Goal: Task Accomplishment & Management: Manage account settings

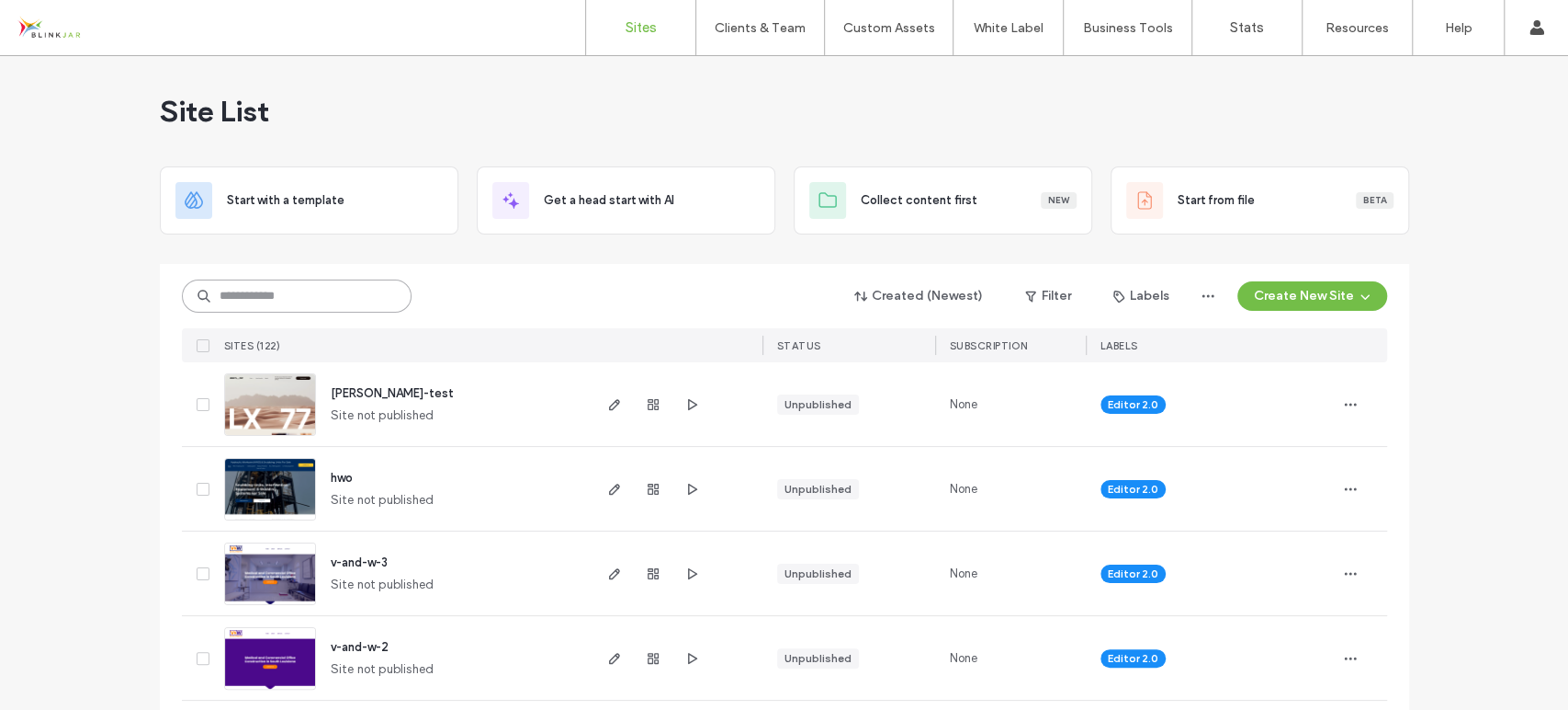
click at [287, 288] on input at bounding box center [297, 295] width 230 height 33
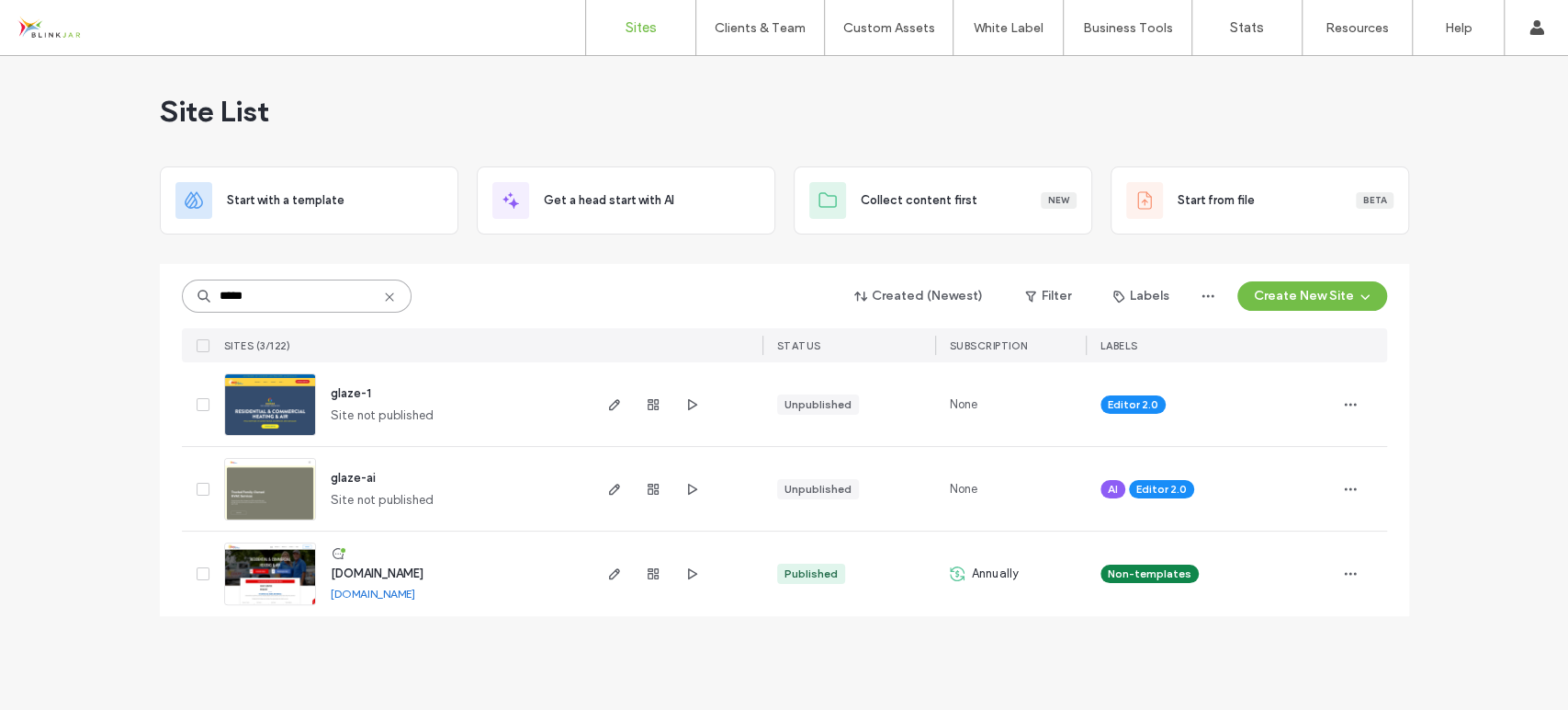
type input "*****"
click at [364, 577] on span "www.glazeheatingandair.com" at bounding box center [378, 572] width 93 height 14
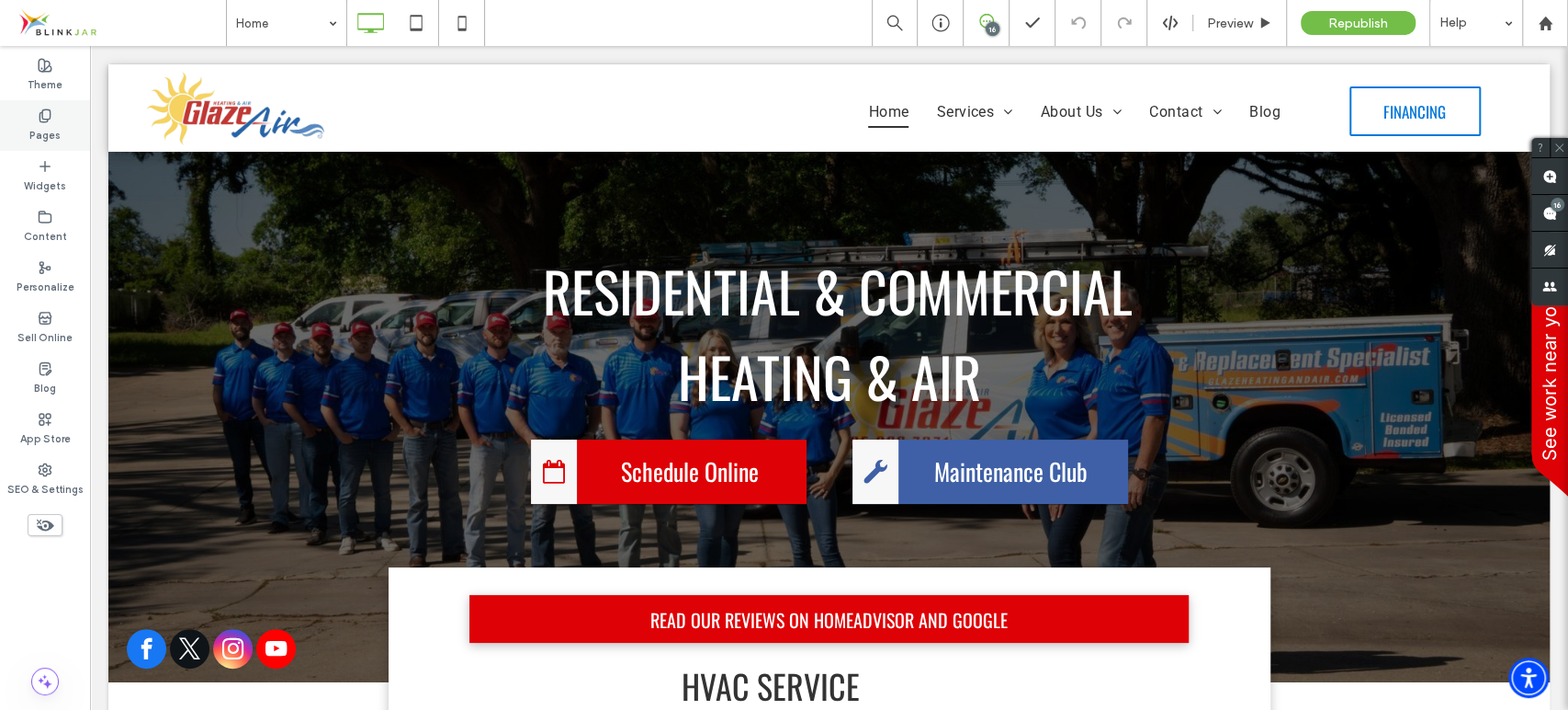
click at [37, 123] on label "Pages" at bounding box center [45, 133] width 31 height 20
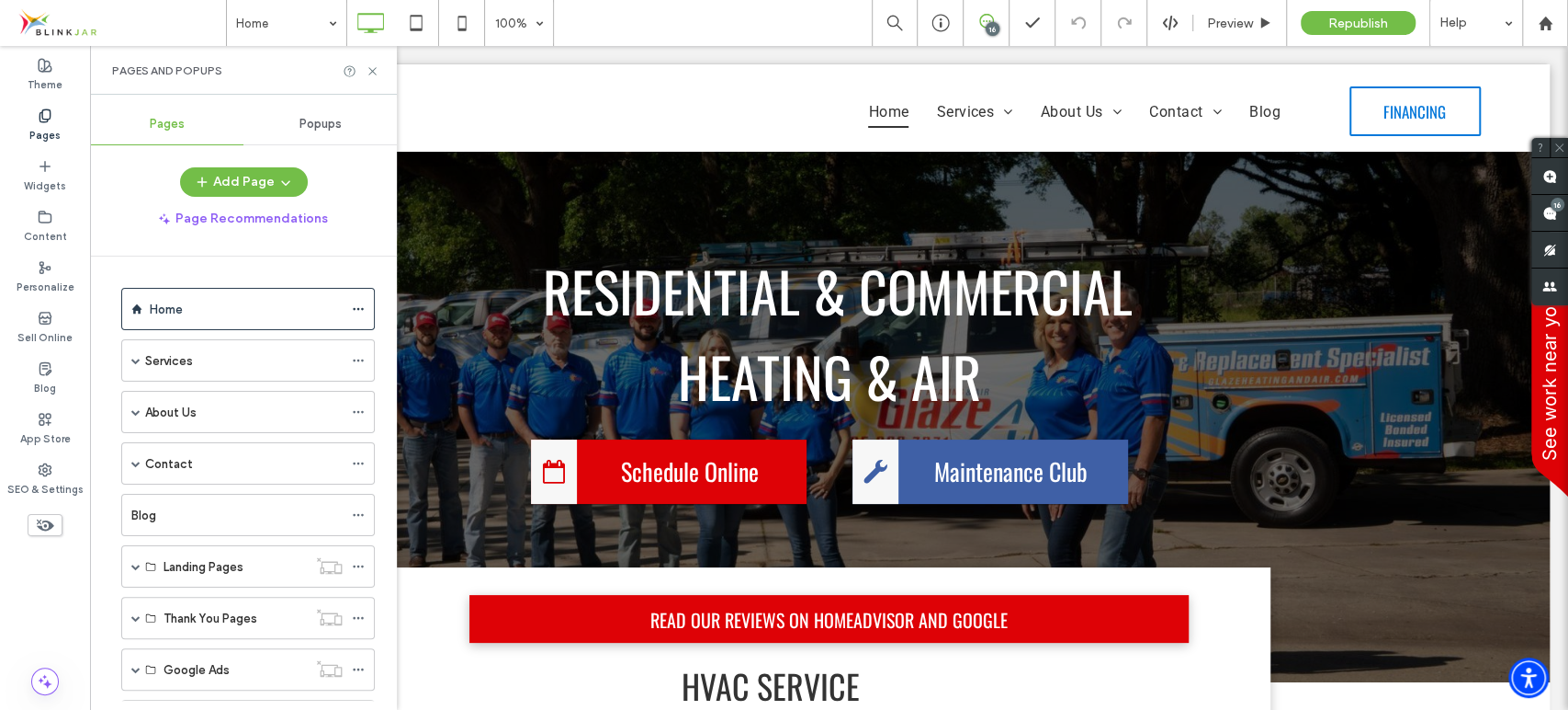
scroll to position [84, 0]
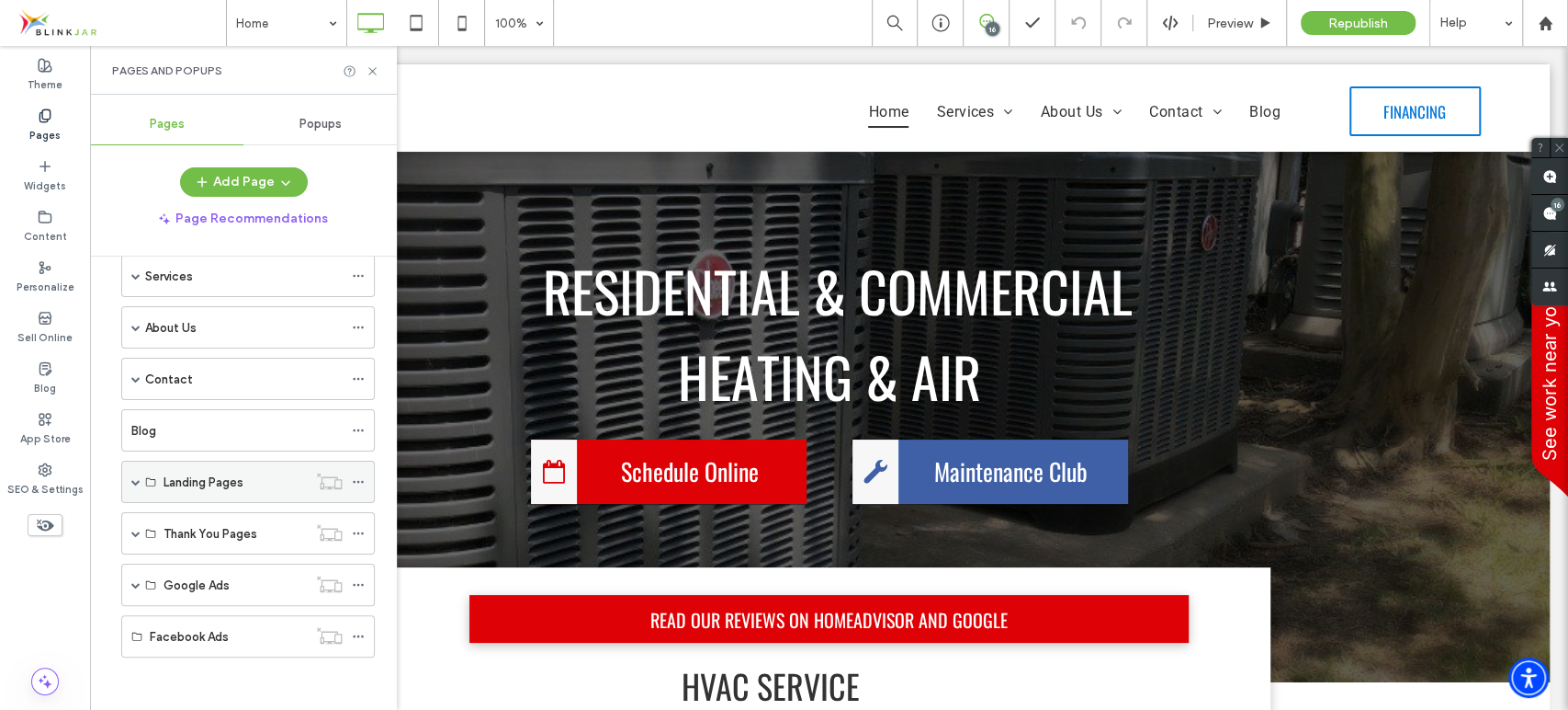
click at [131, 478] on span at bounding box center [136, 482] width 9 height 9
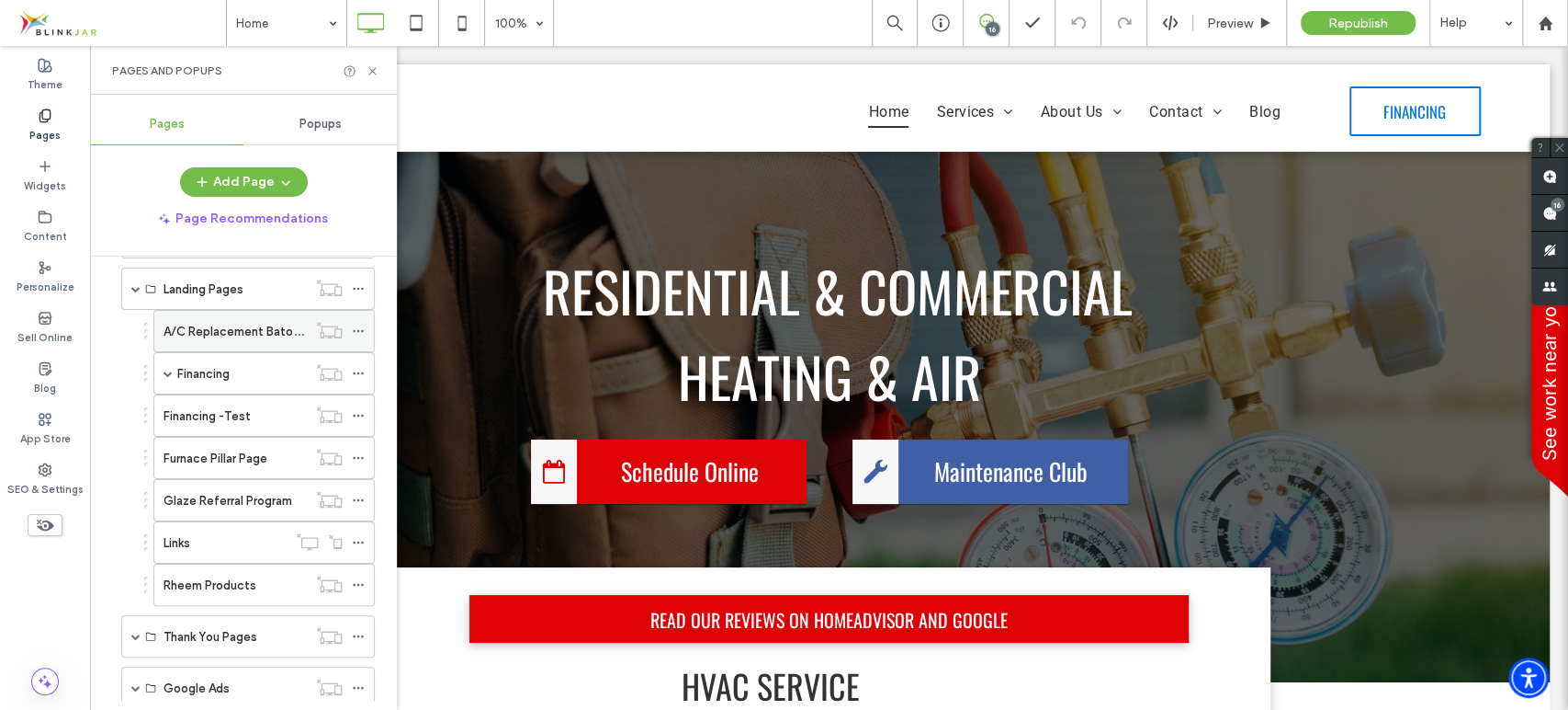
scroll to position [345, 0]
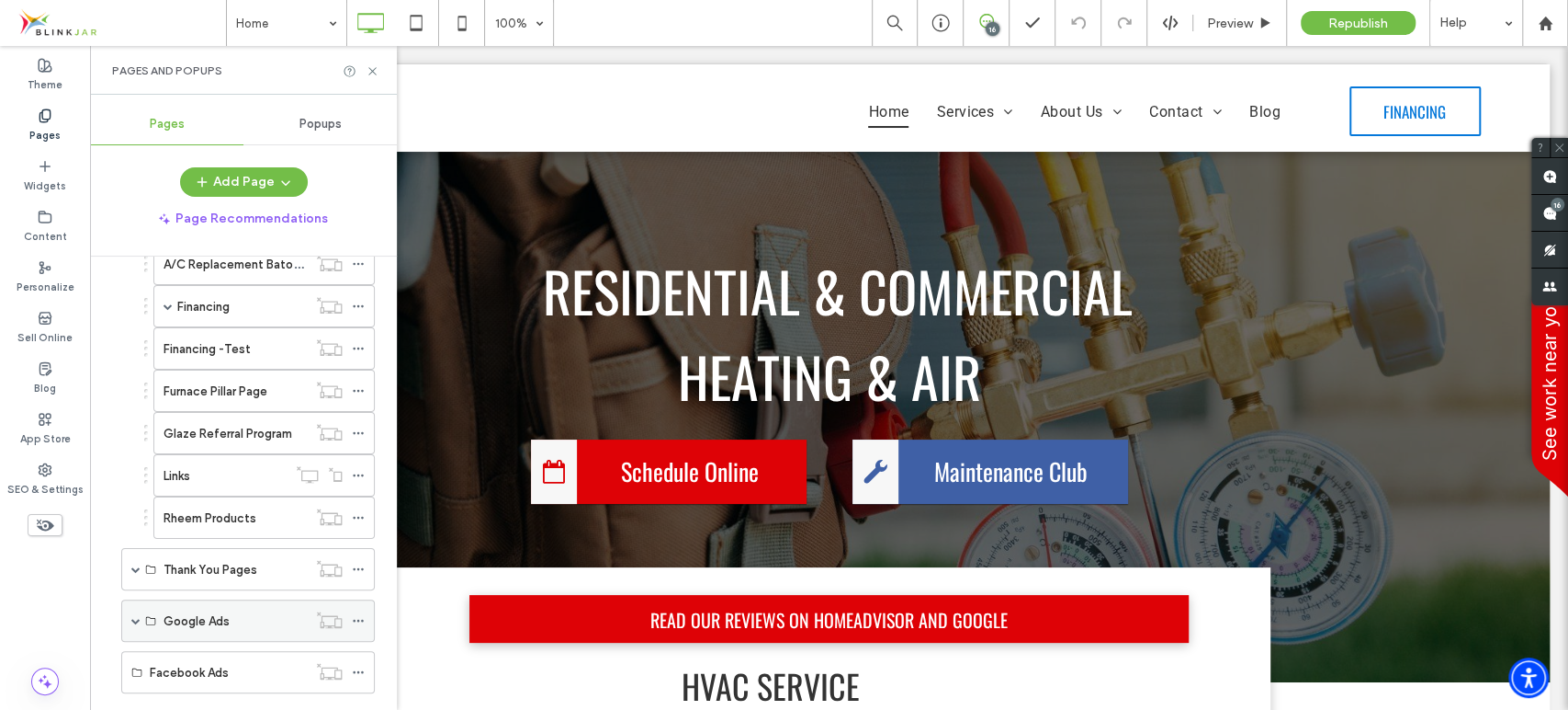
click at [135, 616] on span at bounding box center [136, 621] width 9 height 9
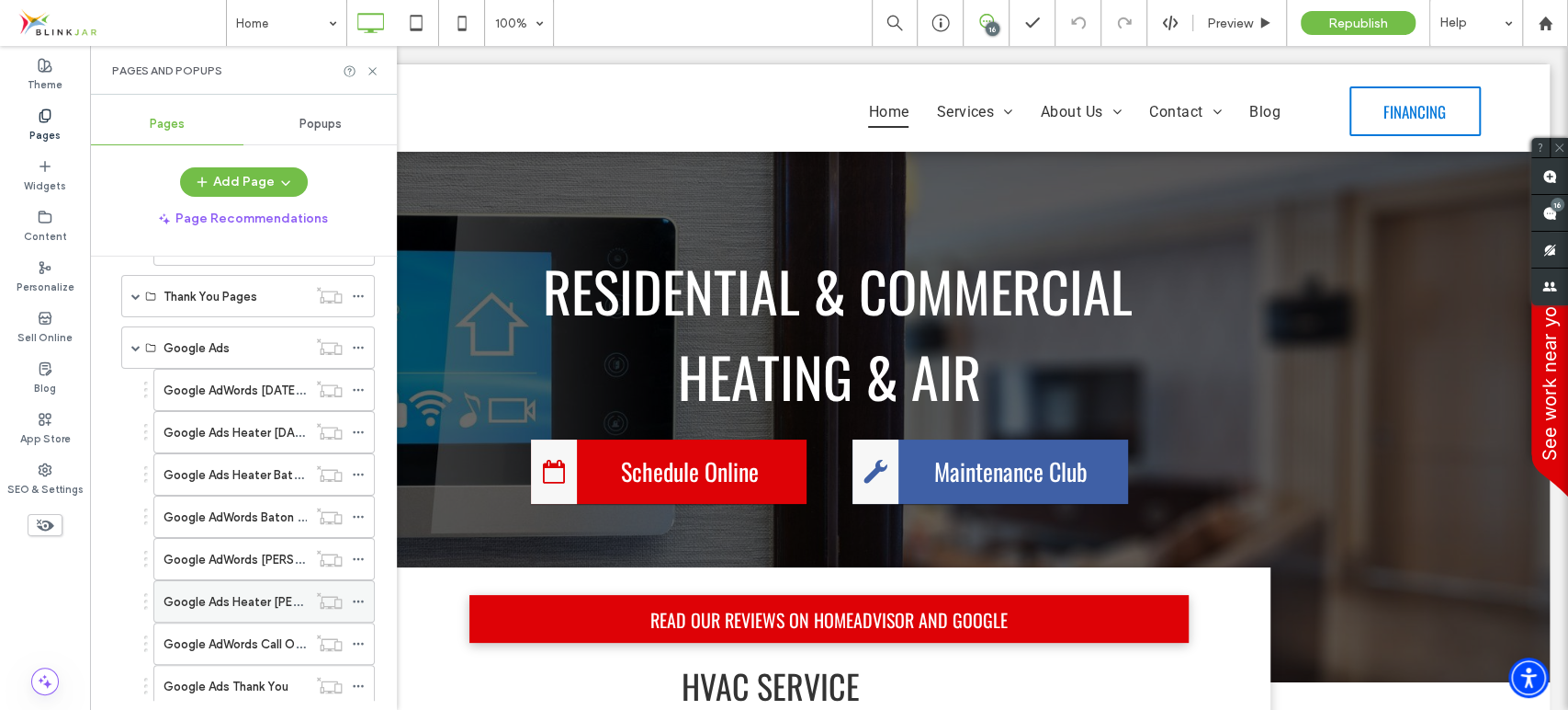
scroll to position [715, 0]
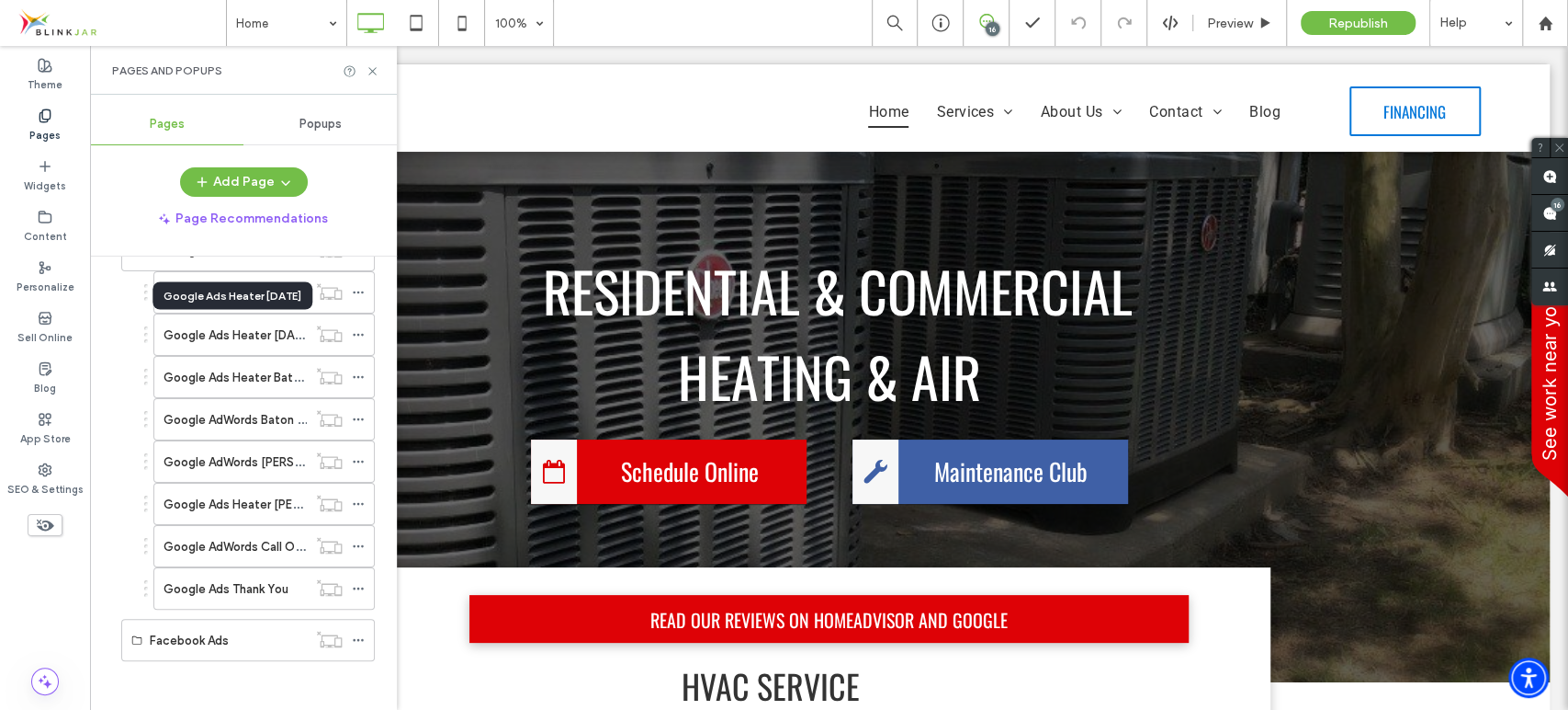
click at [252, 298] on div "Google Ads Heater [DATE]" at bounding box center [232, 294] width 159 height 28
click at [269, 282] on div "Google Ads Heater [DATE] 100% 16 Preview Republish Help Site Comments Team & Cl…" at bounding box center [784, 355] width 1568 height 710
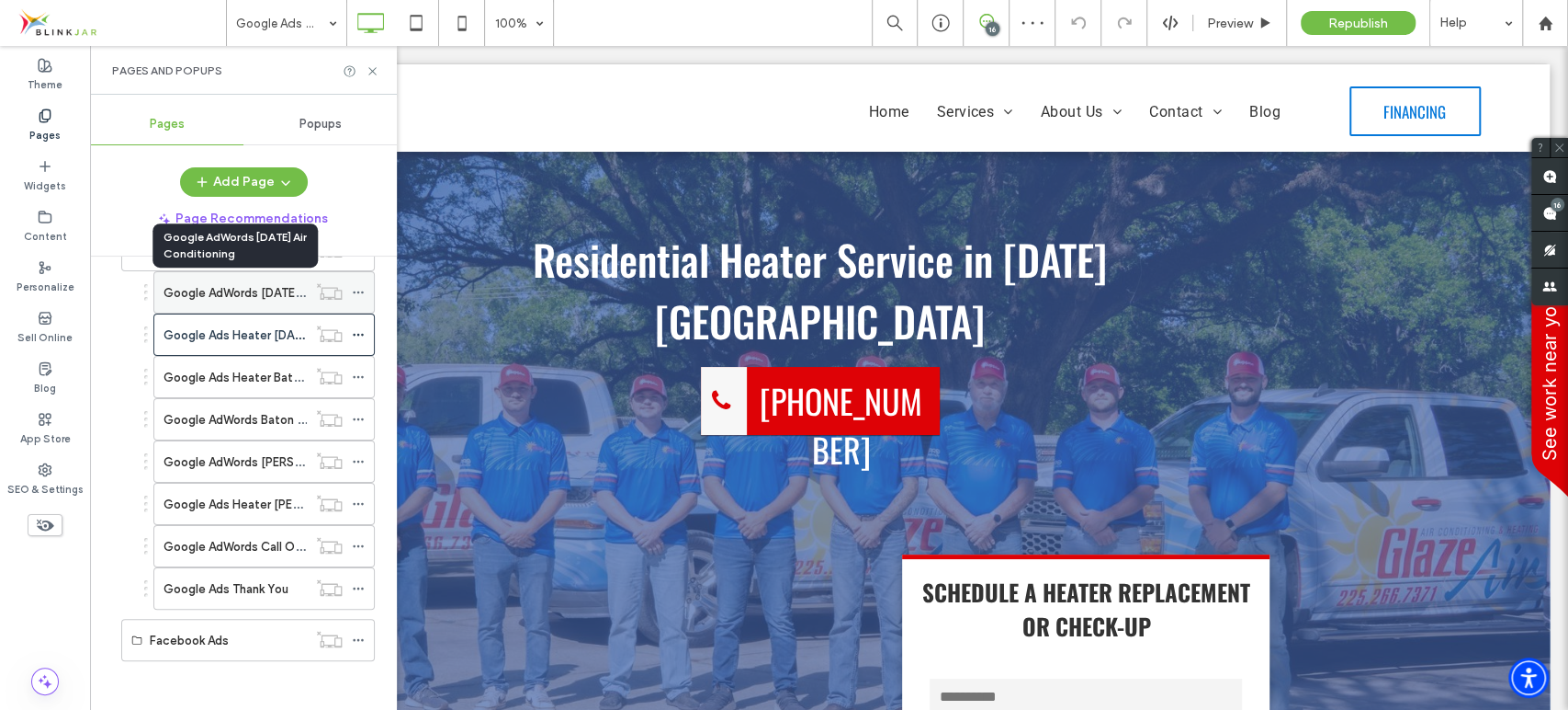
click at [264, 291] on label "Google AdWords [DATE] Air Conditioning" at bounding box center [276, 292] width 226 height 32
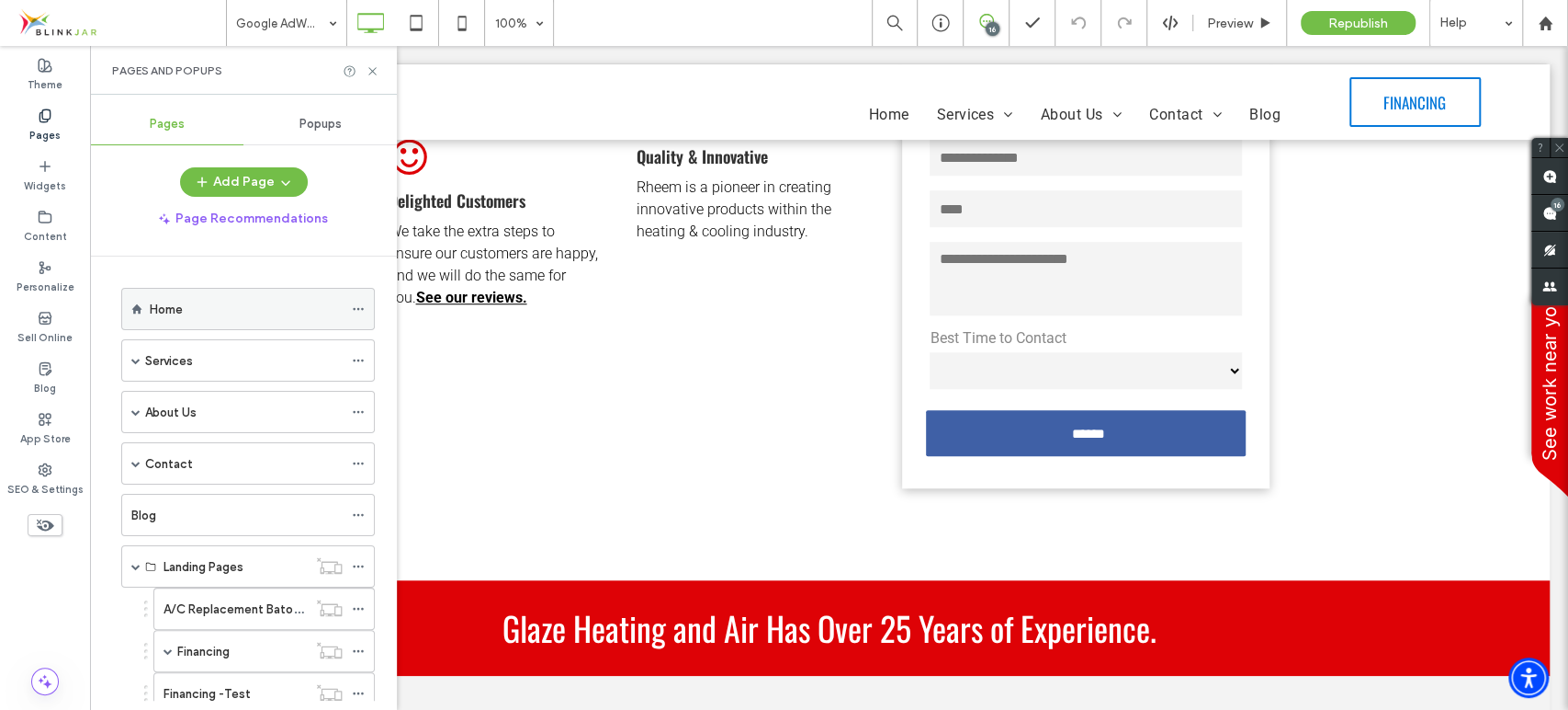
click at [176, 307] on label "Home" at bounding box center [166, 309] width 33 height 32
click at [355, 306] on icon at bounding box center [359, 309] width 13 height 13
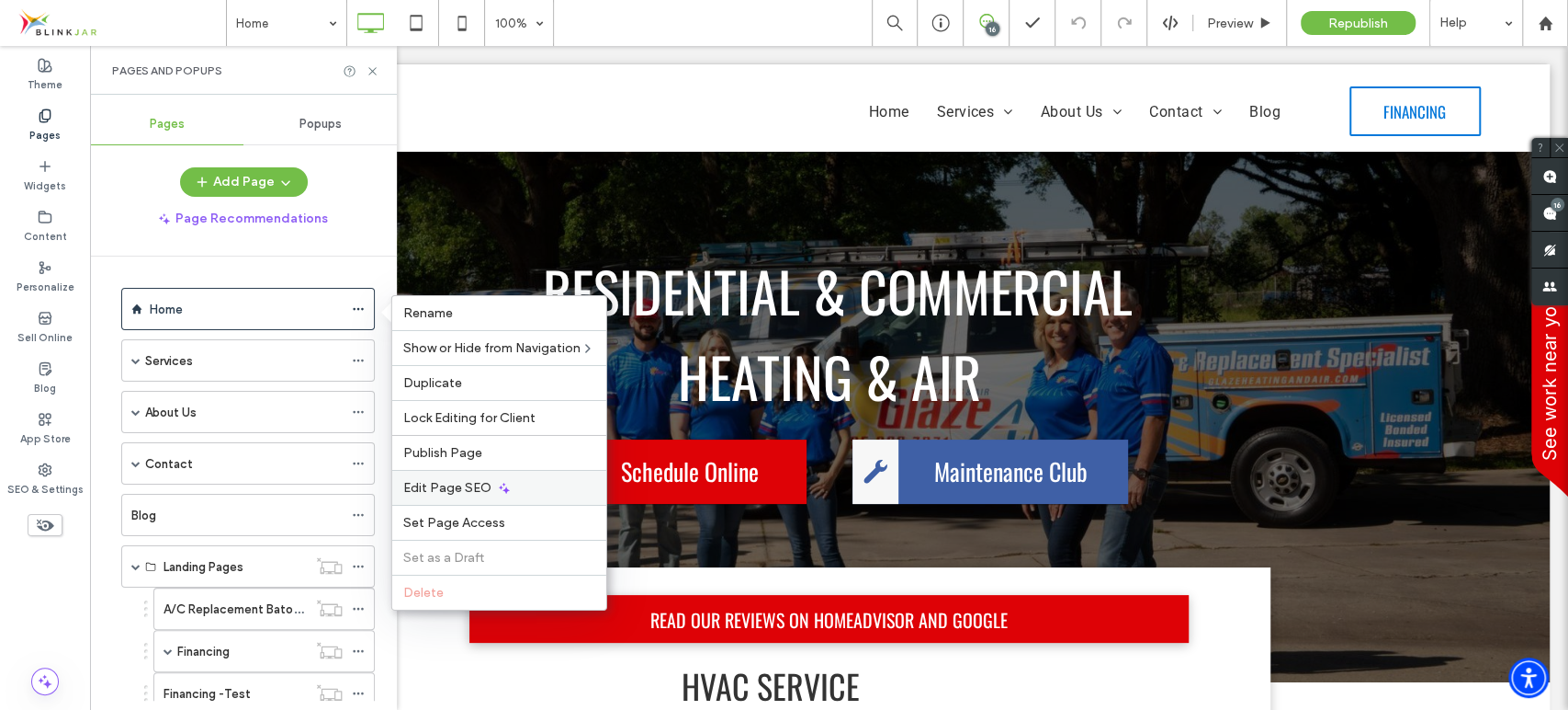
click at [453, 485] on span "Edit Page SEO" at bounding box center [447, 487] width 88 height 15
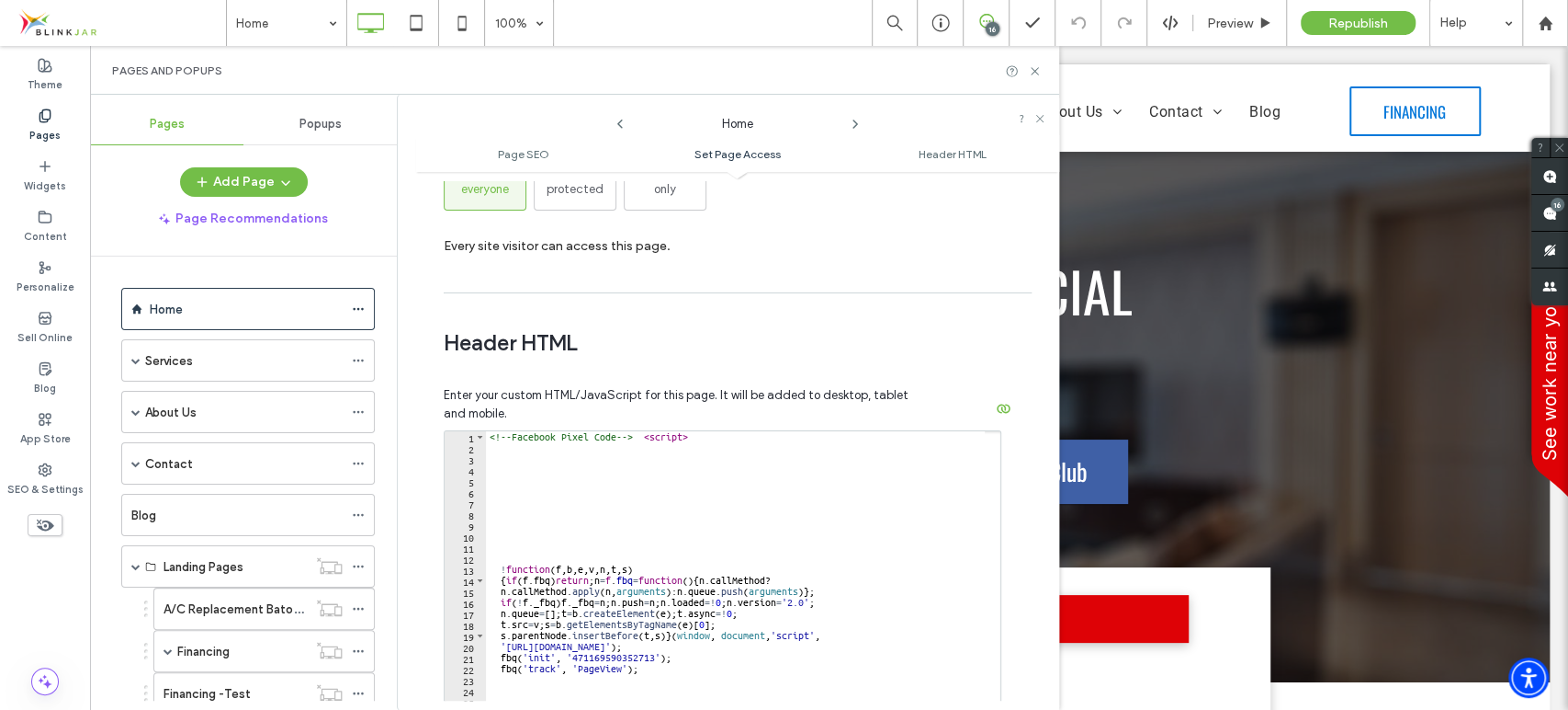
scroll to position [1441, 0]
click at [29, 123] on div "Pages" at bounding box center [45, 125] width 90 height 50
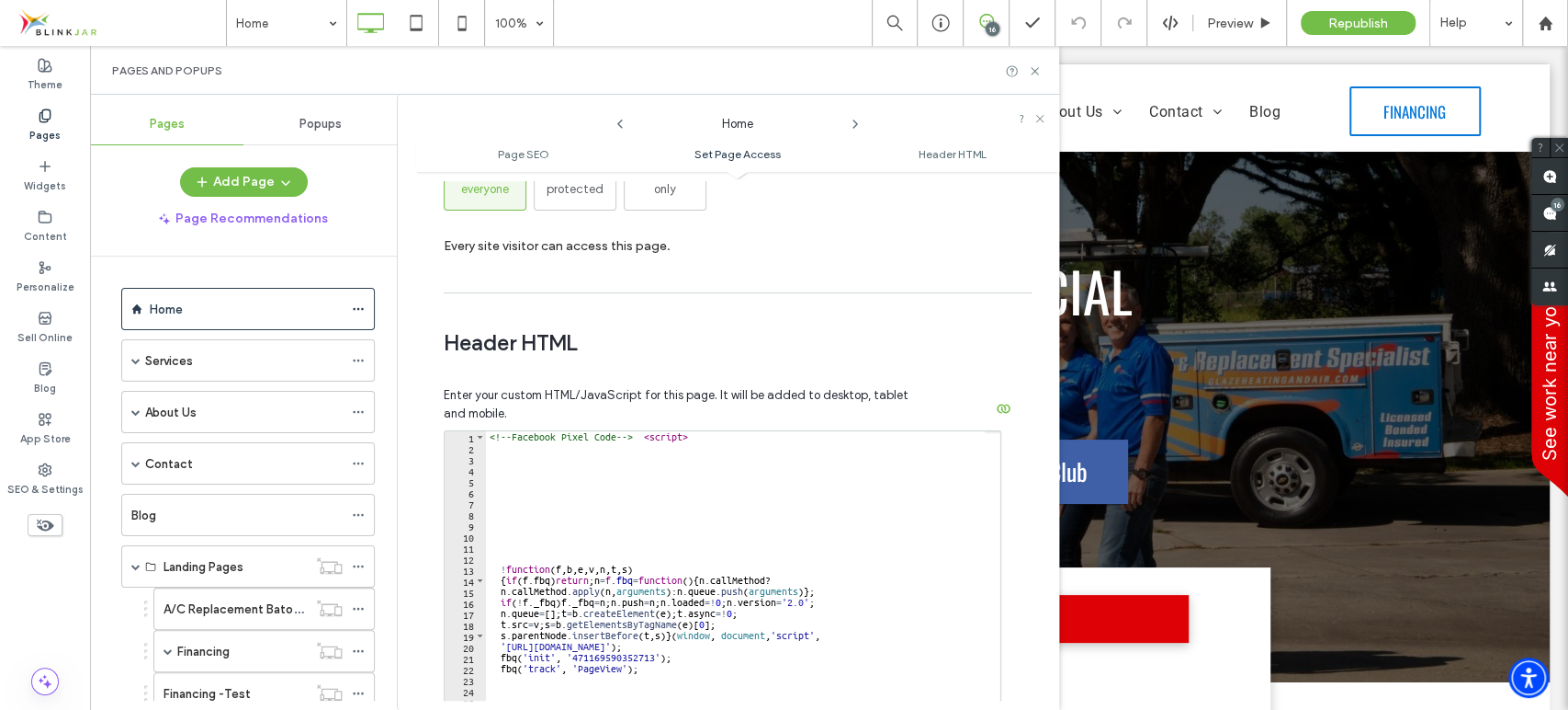
click at [44, 115] on icon at bounding box center [45, 115] width 14 height 14
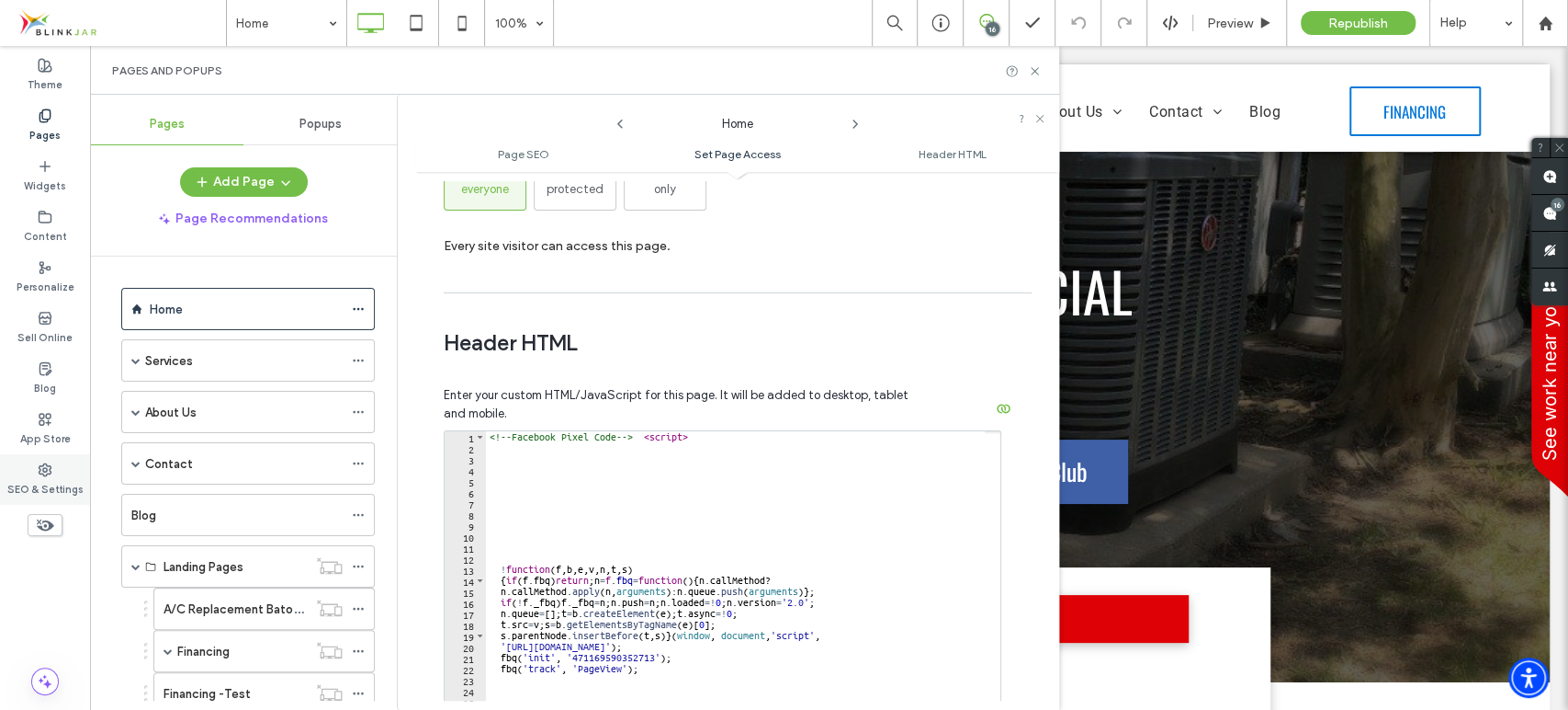
click at [44, 463] on use at bounding box center [46, 469] width 12 height 12
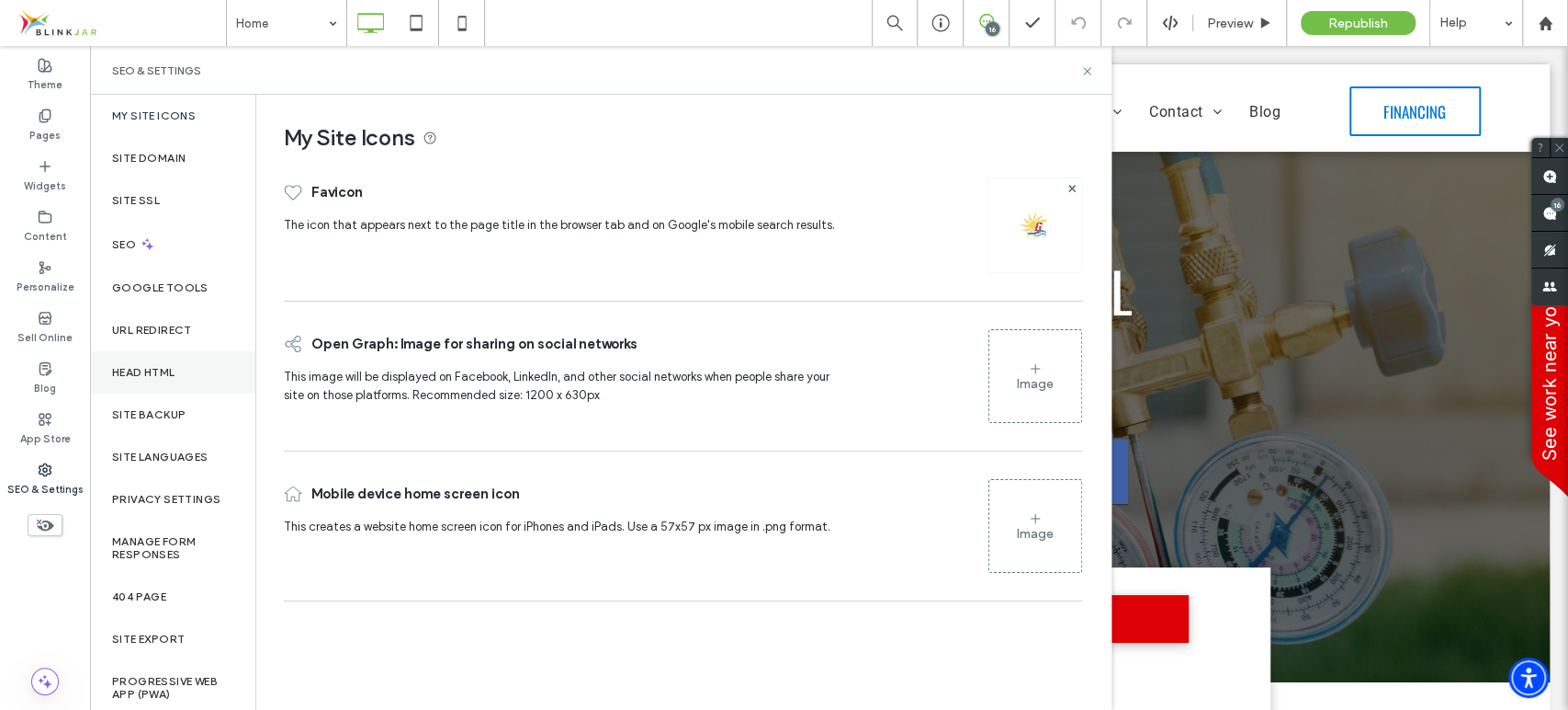
click at [167, 366] on label "Head HTML" at bounding box center [143, 372] width 64 height 13
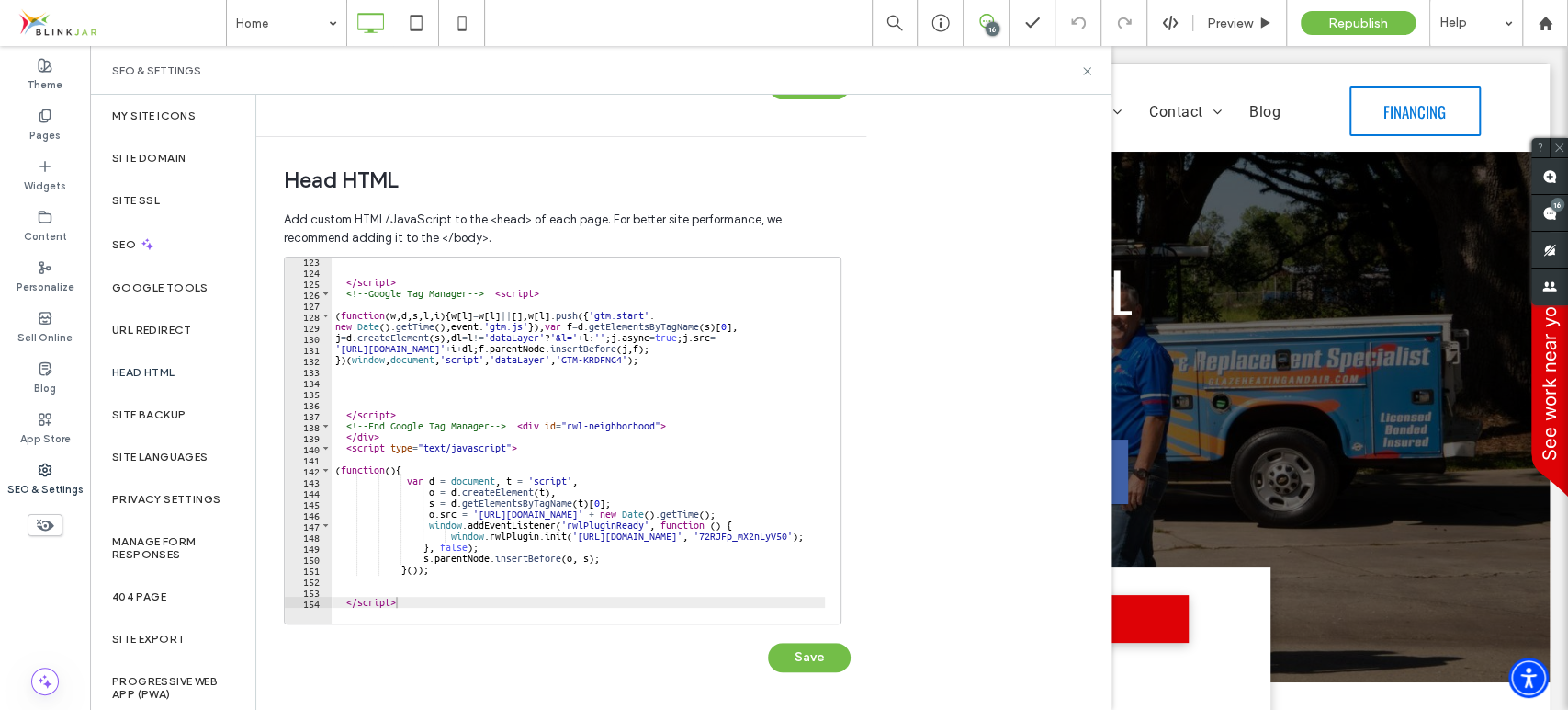
scroll to position [1348, 0]
click at [37, 130] on label "Pages" at bounding box center [45, 133] width 31 height 20
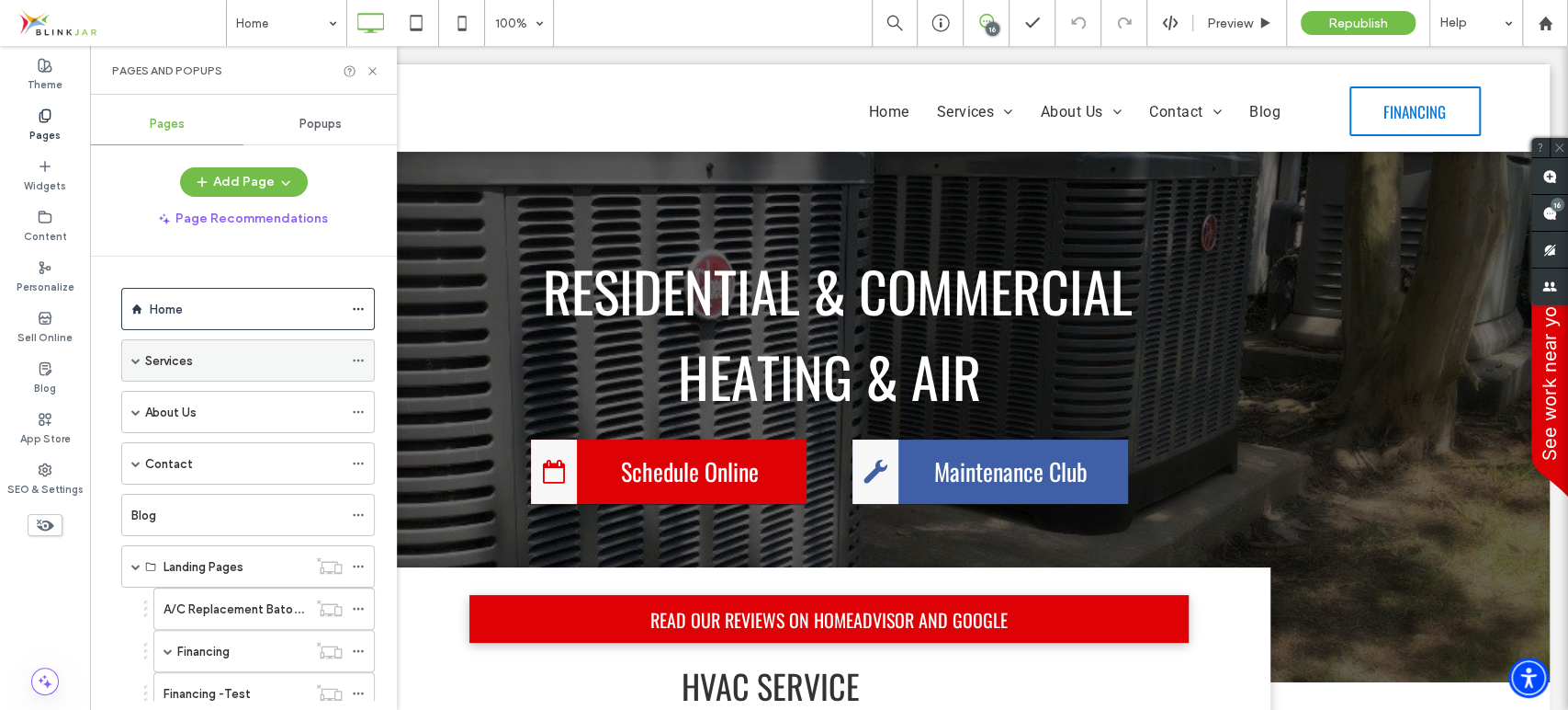
scroll to position [715, 0]
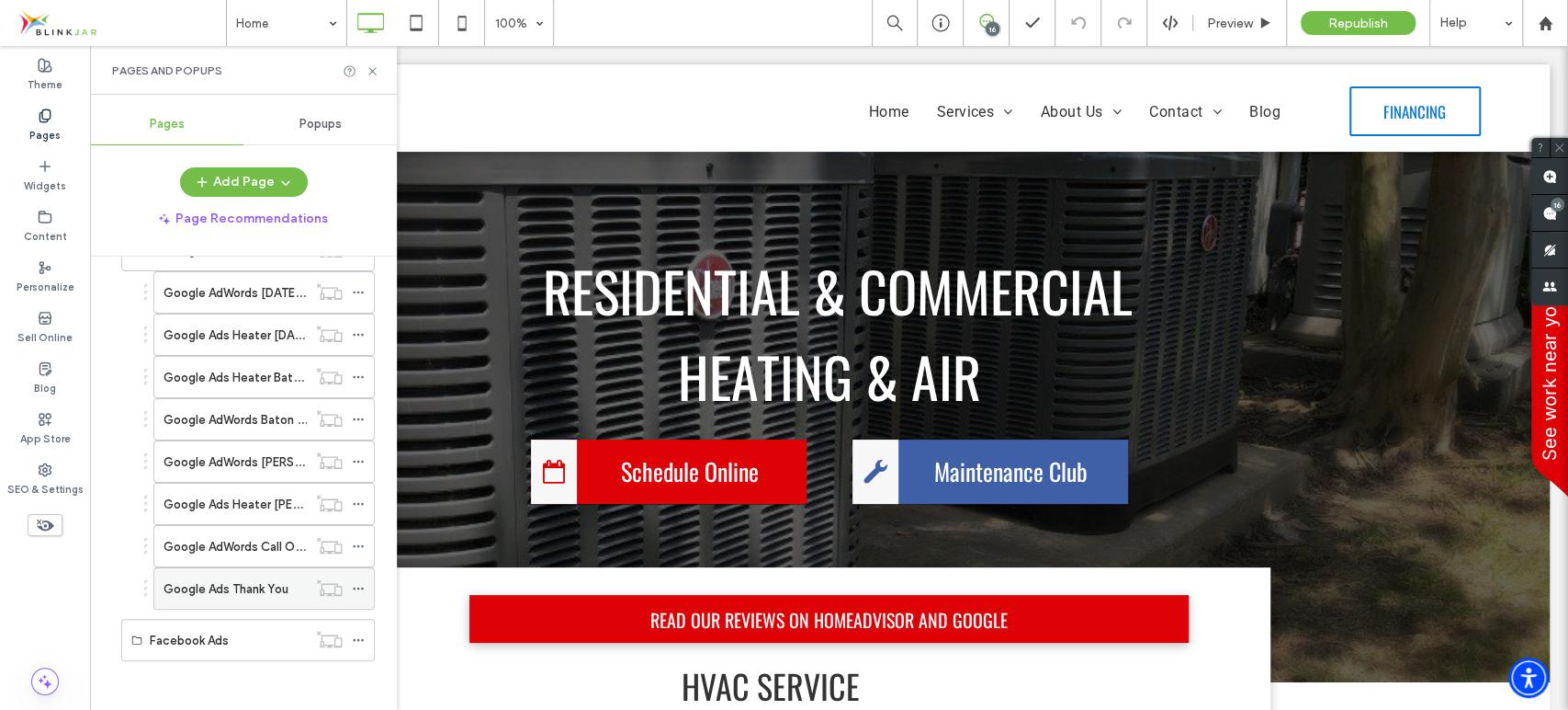
click at [250, 580] on label "Google Ads Thank You" at bounding box center [226, 589] width 125 height 32
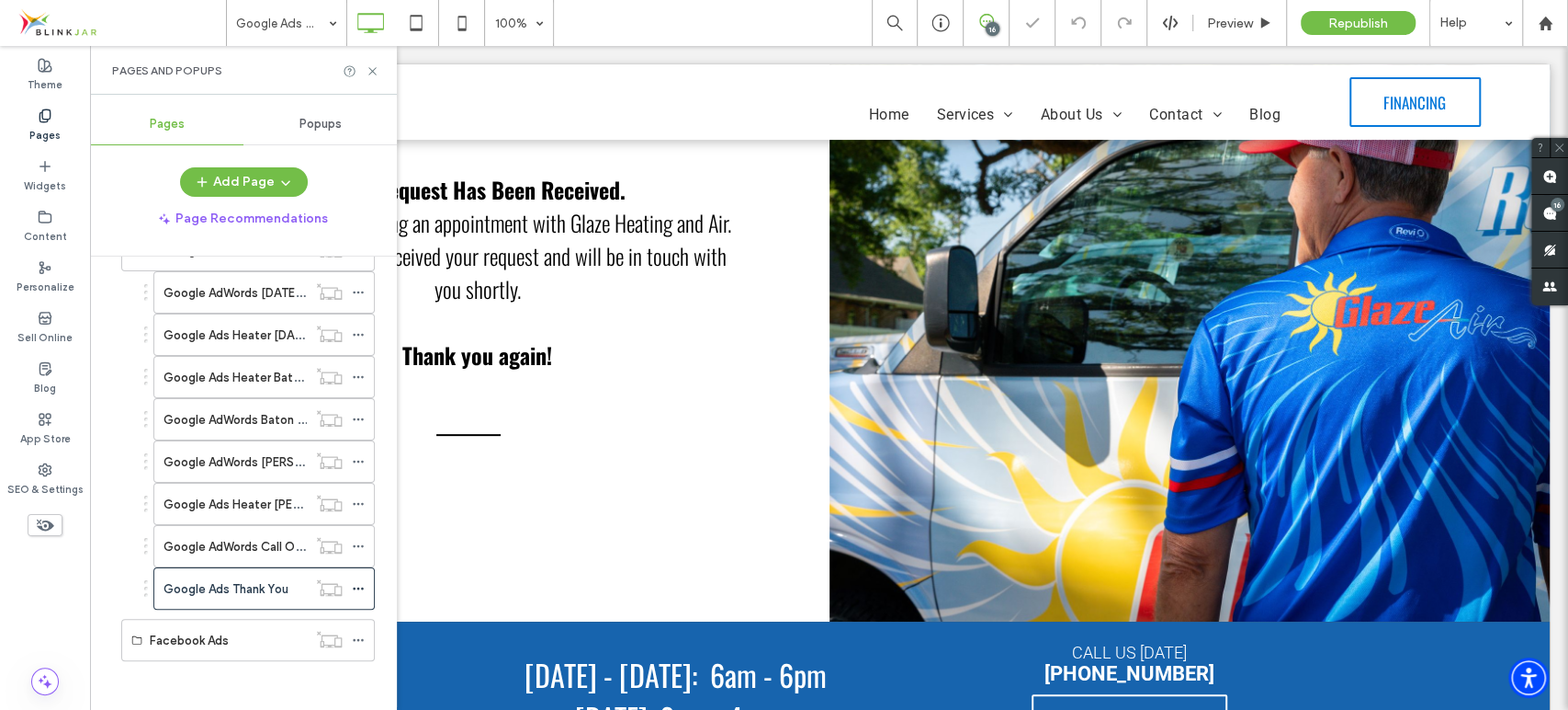
scroll to position [260, 0]
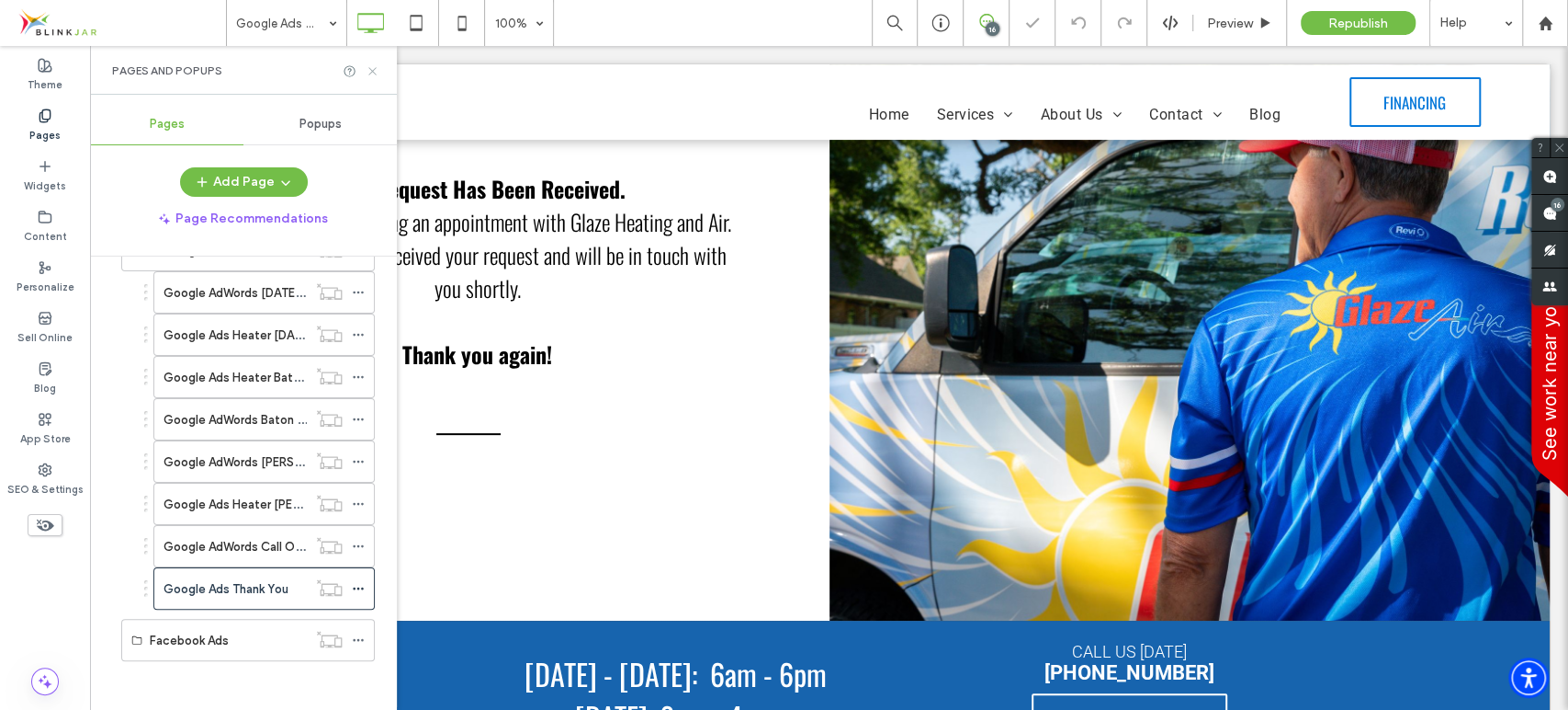
click at [375, 77] on icon at bounding box center [372, 71] width 14 height 14
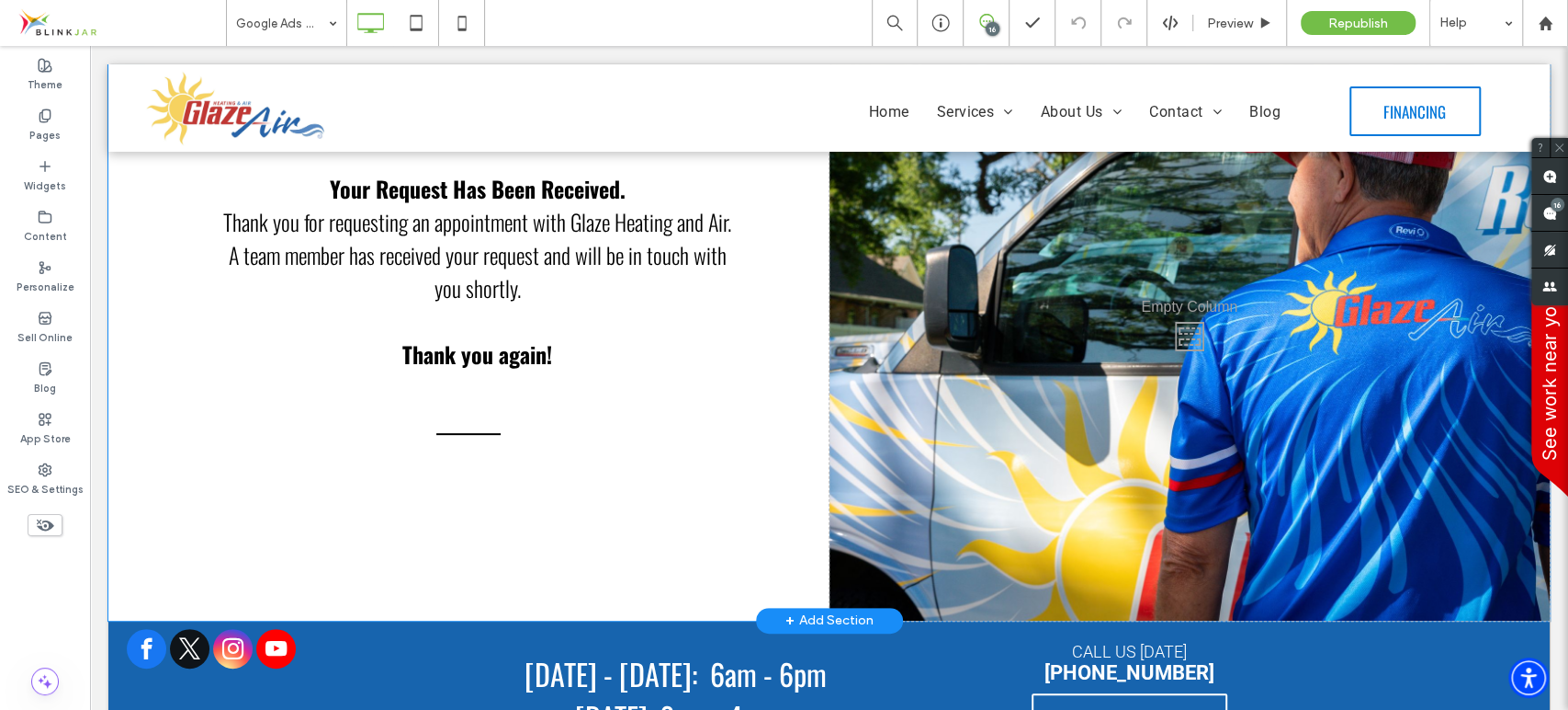
scroll to position [0, 0]
